Goal: Task Accomplishment & Management: Manage account settings

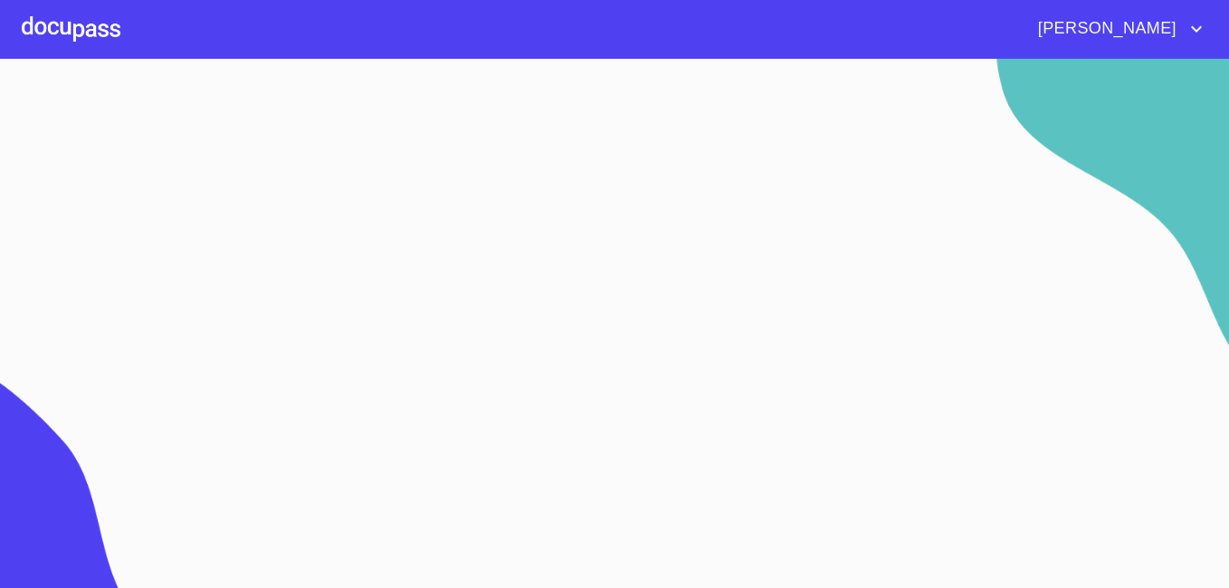
click at [56, 13] on div at bounding box center [71, 29] width 99 height 58
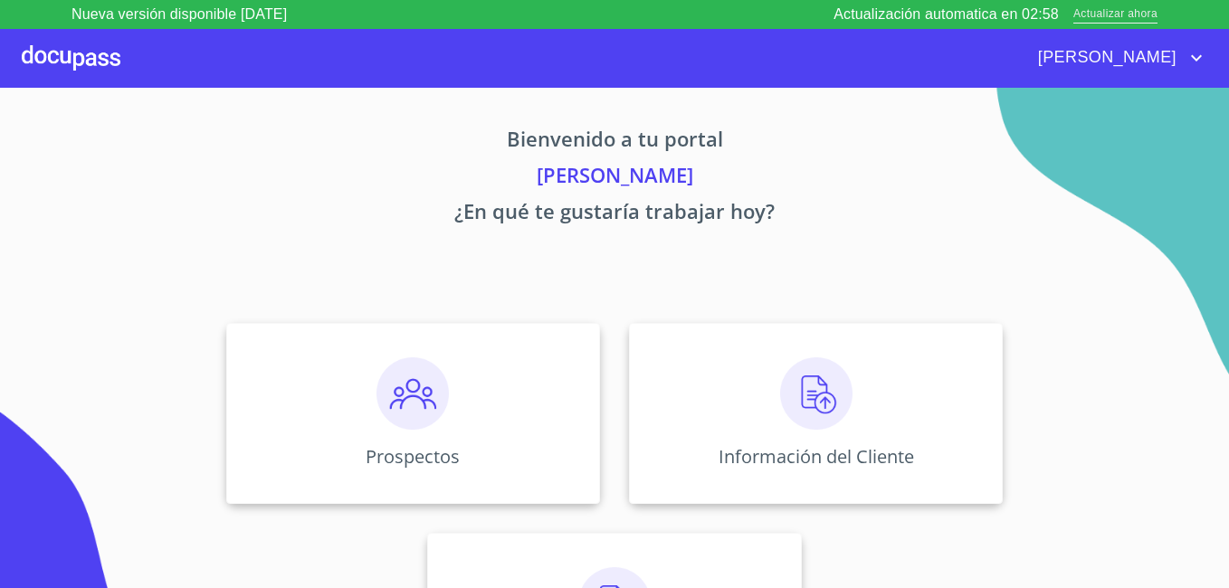
click at [1084, 17] on span "Actualizar ahora" at bounding box center [1115, 14] width 84 height 19
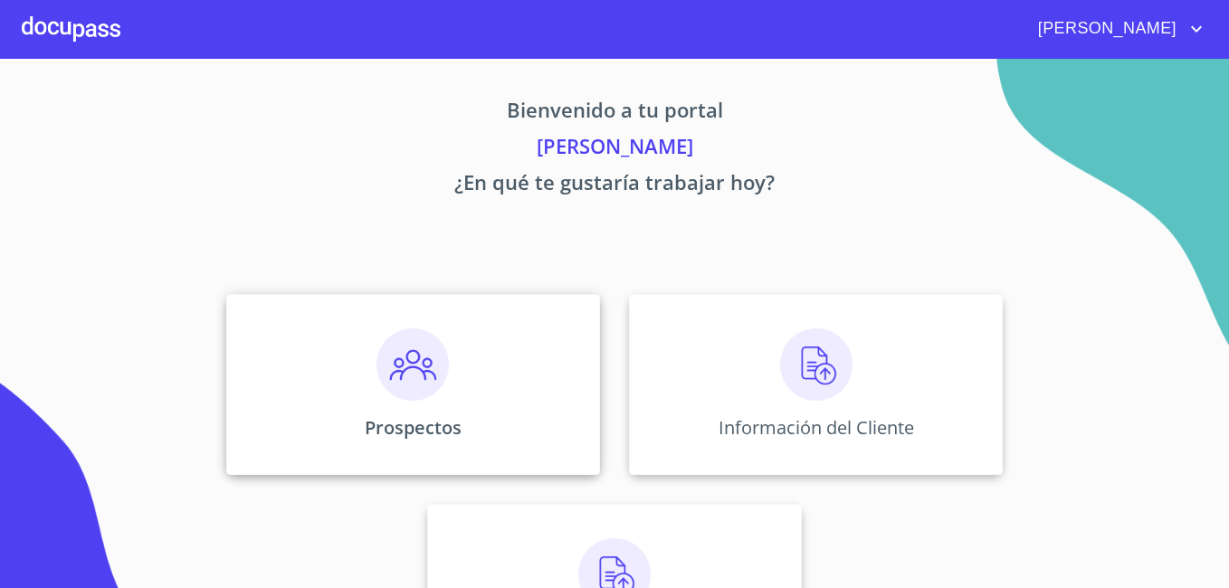
click at [377, 385] on img at bounding box center [412, 365] width 72 height 72
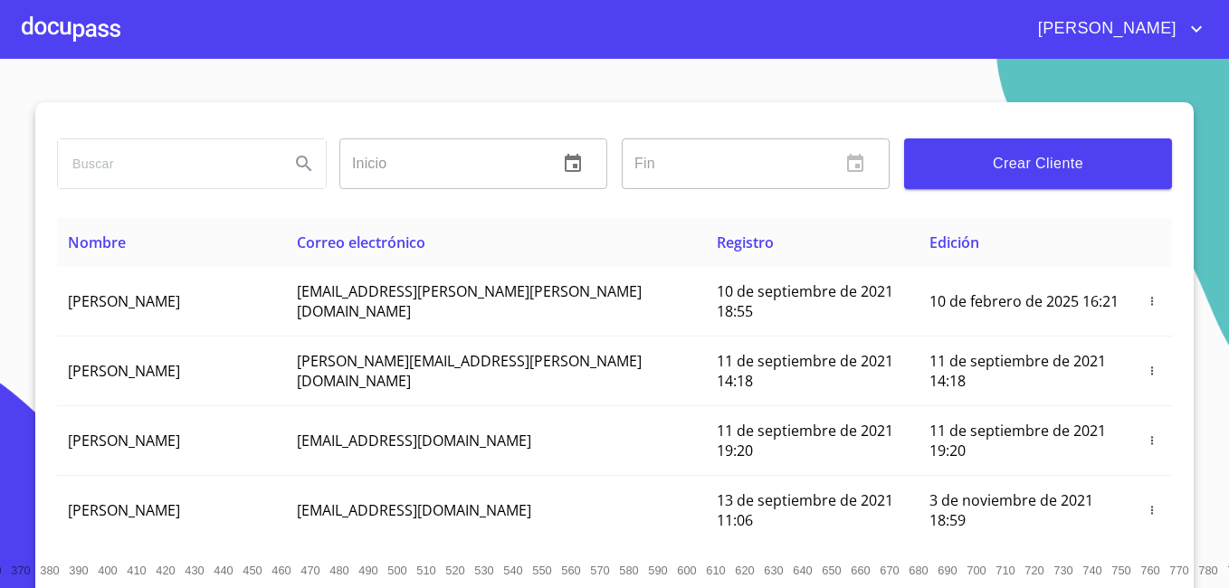
click at [177, 179] on input "search" at bounding box center [166, 163] width 217 height 49
type input "[PERSON_NAME]"
click at [294, 155] on icon "Search" at bounding box center [304, 164] width 22 height 22
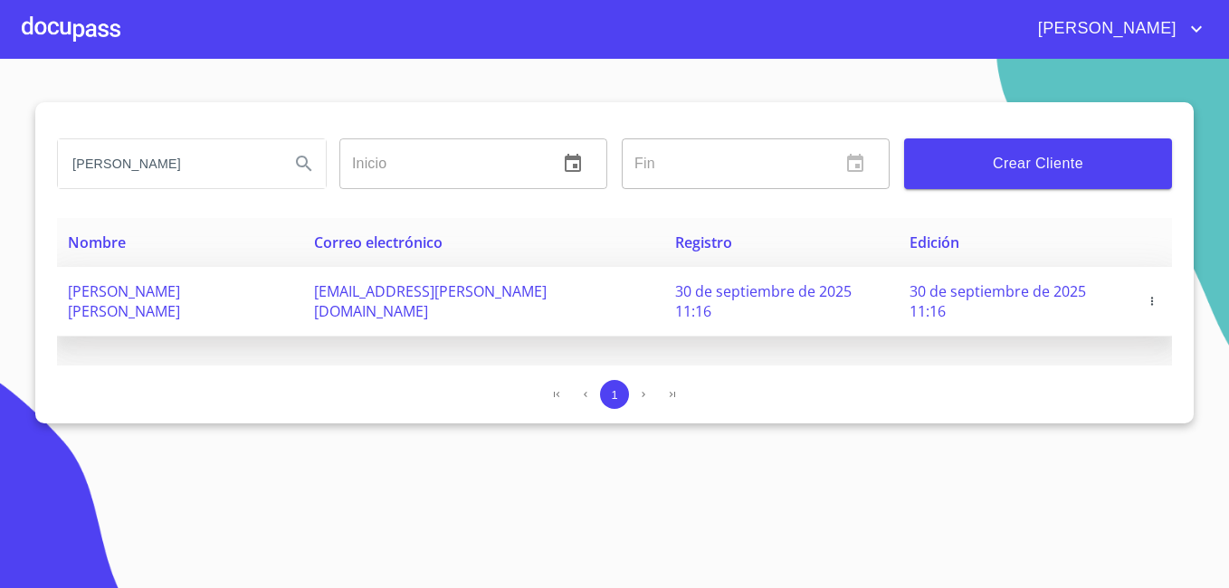
click at [180, 286] on span "[PERSON_NAME] [PERSON_NAME]" at bounding box center [124, 301] width 112 height 40
click at [1146, 295] on icon "button" at bounding box center [1152, 301] width 13 height 13
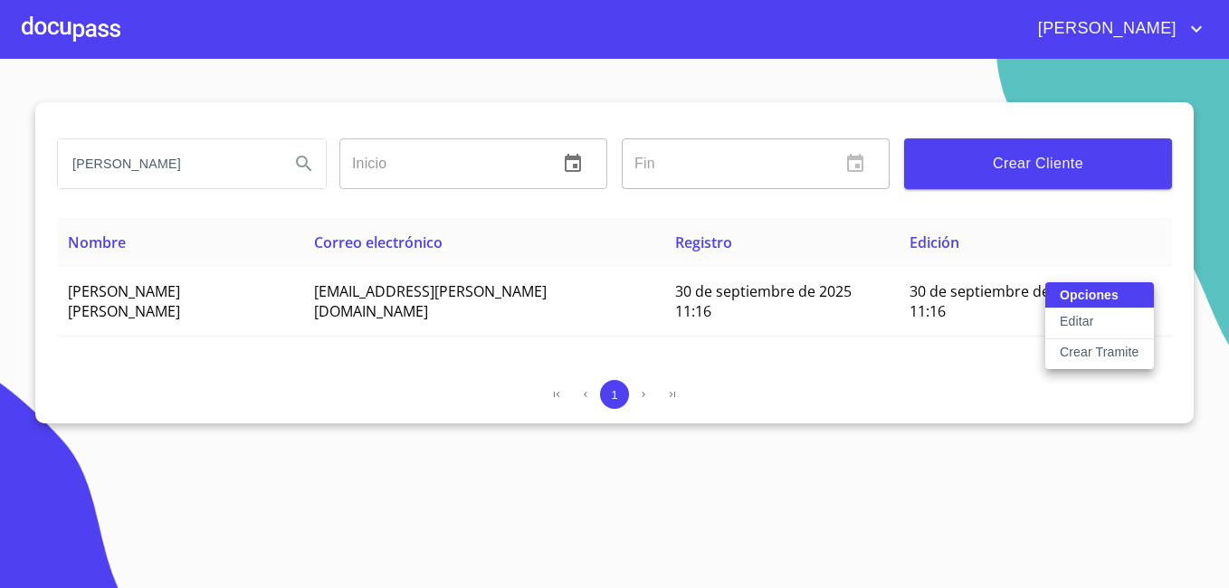
click at [990, 208] on div at bounding box center [614, 294] width 1229 height 588
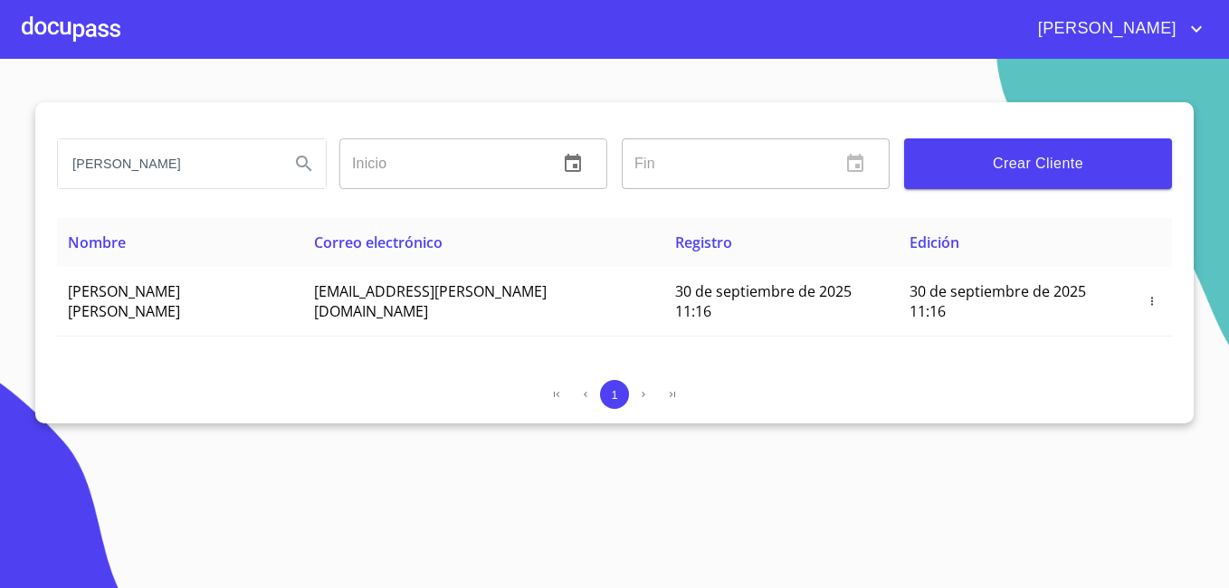
click at [76, 51] on div at bounding box center [71, 29] width 99 height 58
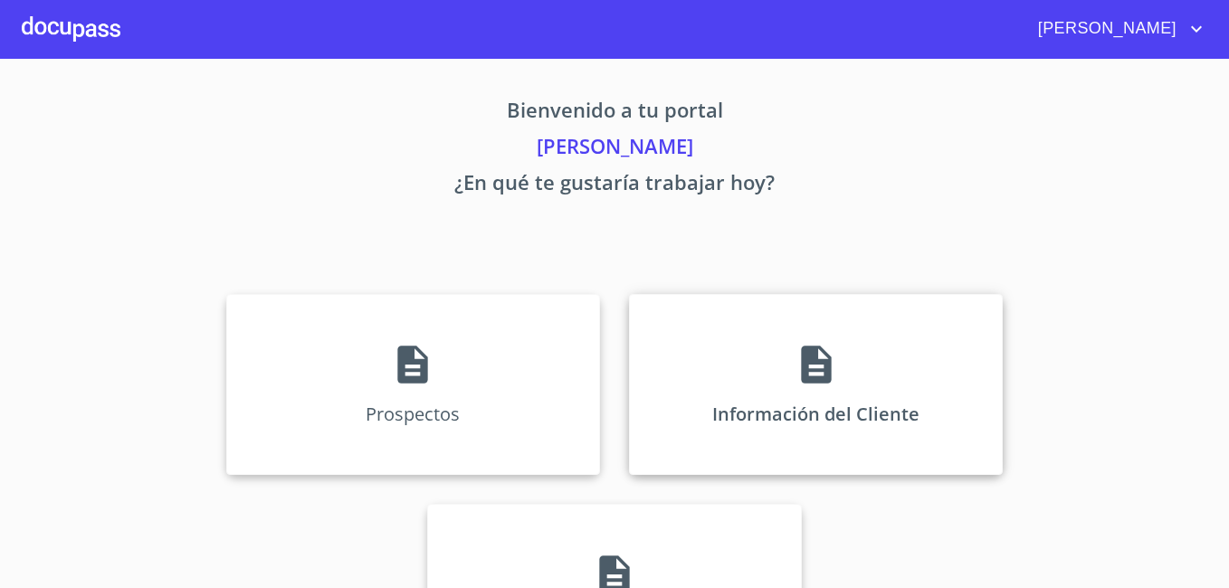
click at [765, 441] on div "Información del Cliente" at bounding box center [816, 384] width 374 height 181
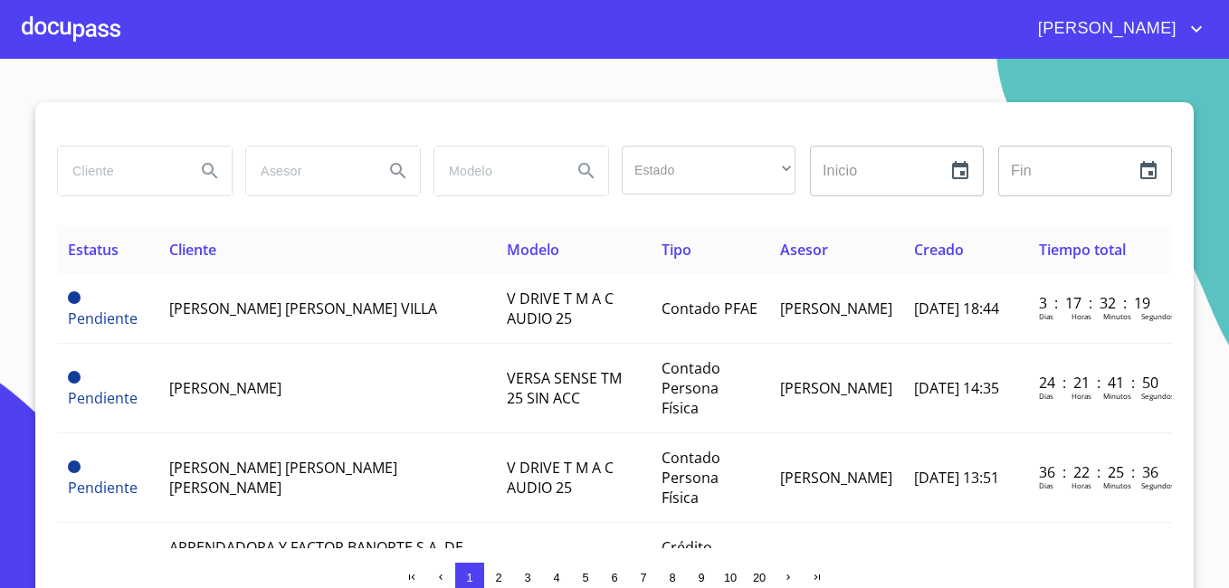
click at [90, 178] on input "search" at bounding box center [119, 171] width 123 height 49
type input "[PERSON_NAME]"
click at [202, 172] on icon "Search" at bounding box center [209, 170] width 15 height 15
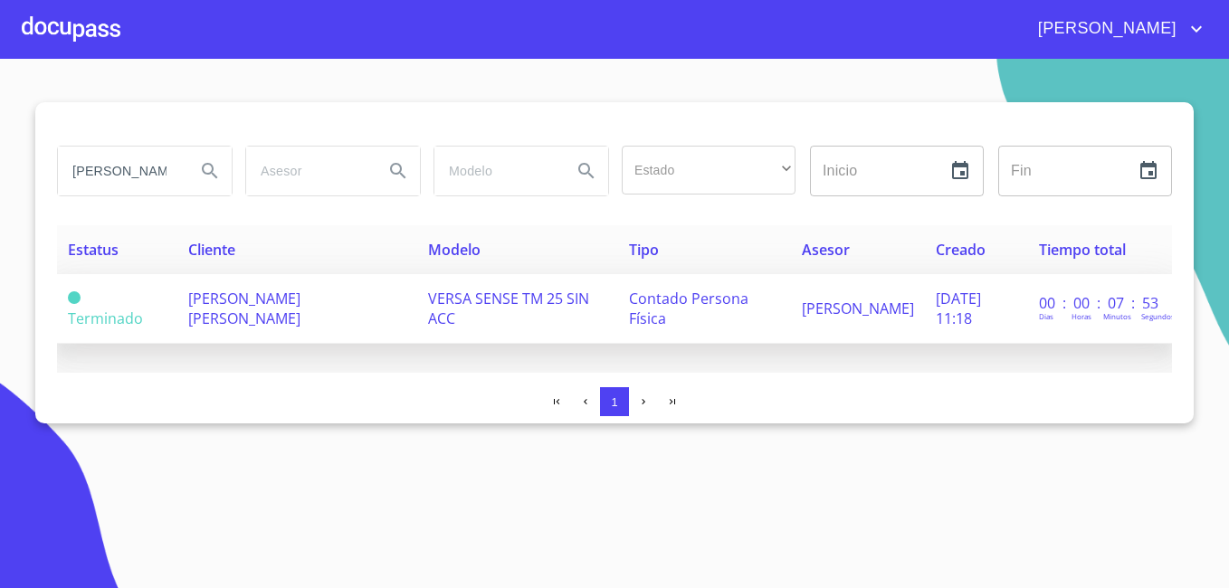
drag, startPoint x: 308, startPoint y: 312, endPoint x: 329, endPoint y: 297, distance: 26.6
click at [329, 297] on td "[PERSON_NAME] [PERSON_NAME]" at bounding box center [296, 309] width 239 height 70
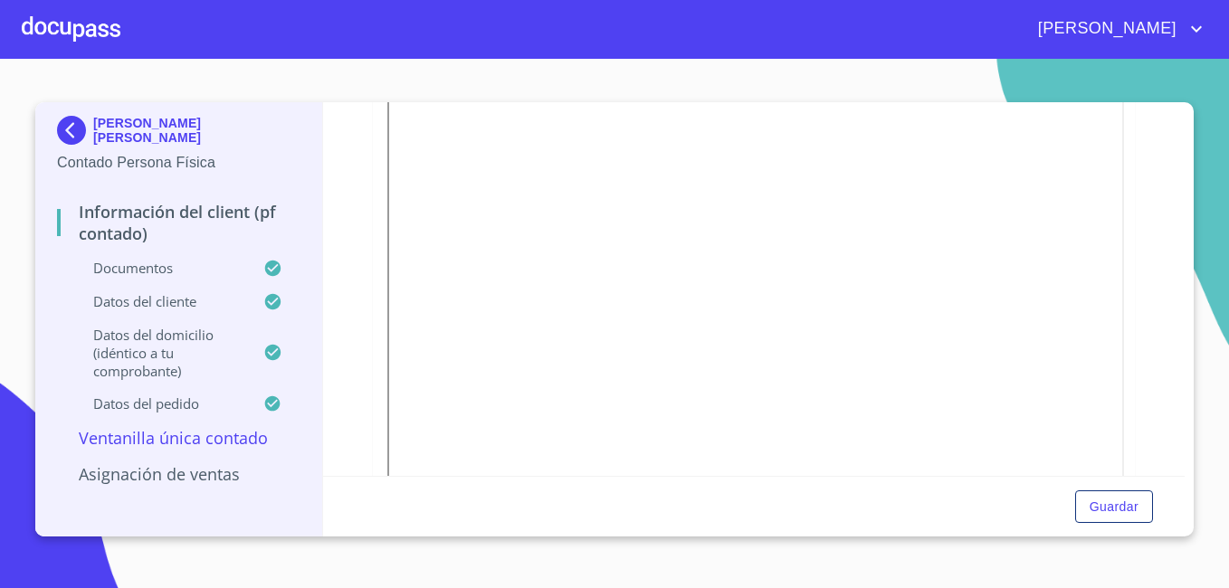
scroll to position [2497, 0]
